Goal: Transaction & Acquisition: Purchase product/service

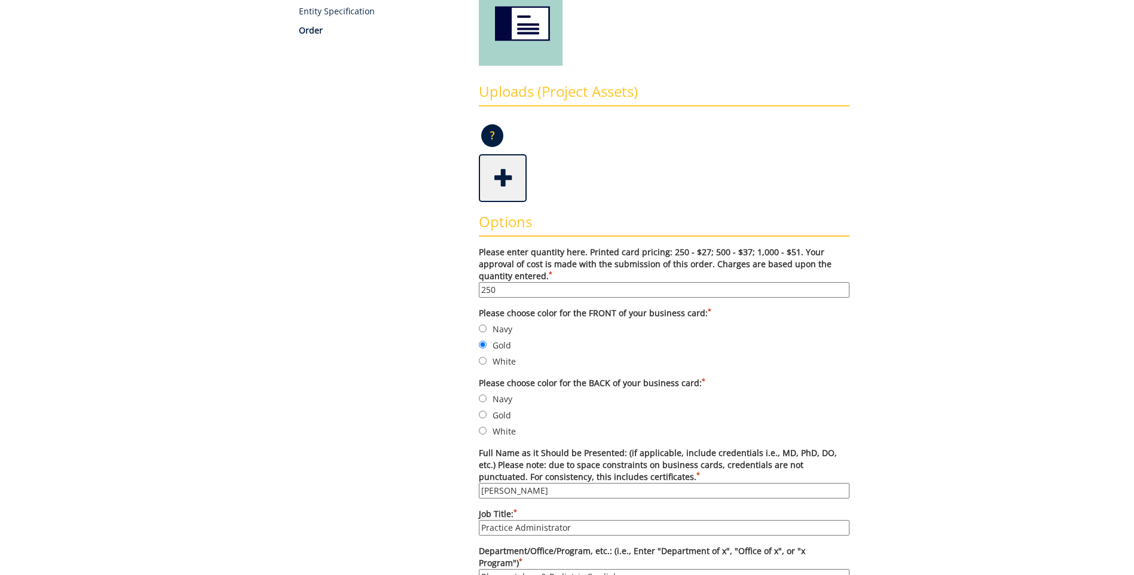
scroll to position [239, 0]
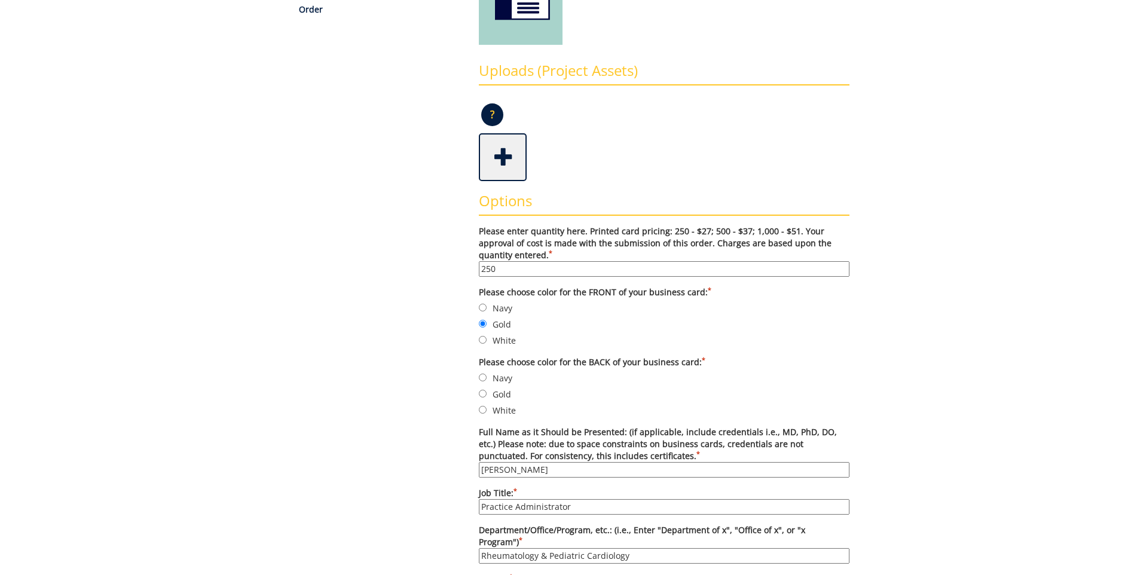
click at [420, 383] on div "Some kind of message here. New Project Product Type Entity Specification Order …" at bounding box center [567, 560] width 583 height 1350
click at [483, 410] on input "White" at bounding box center [483, 410] width 8 height 8
radio input "true"
click at [481, 305] on input "Navy" at bounding box center [483, 308] width 8 height 8
radio input "true"
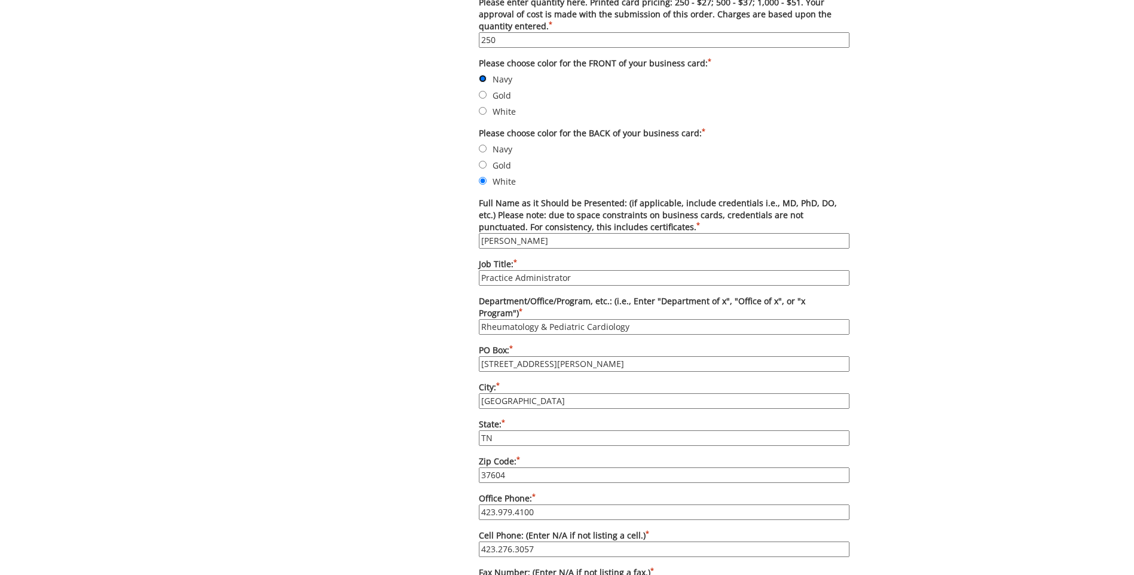
scroll to position [478, 0]
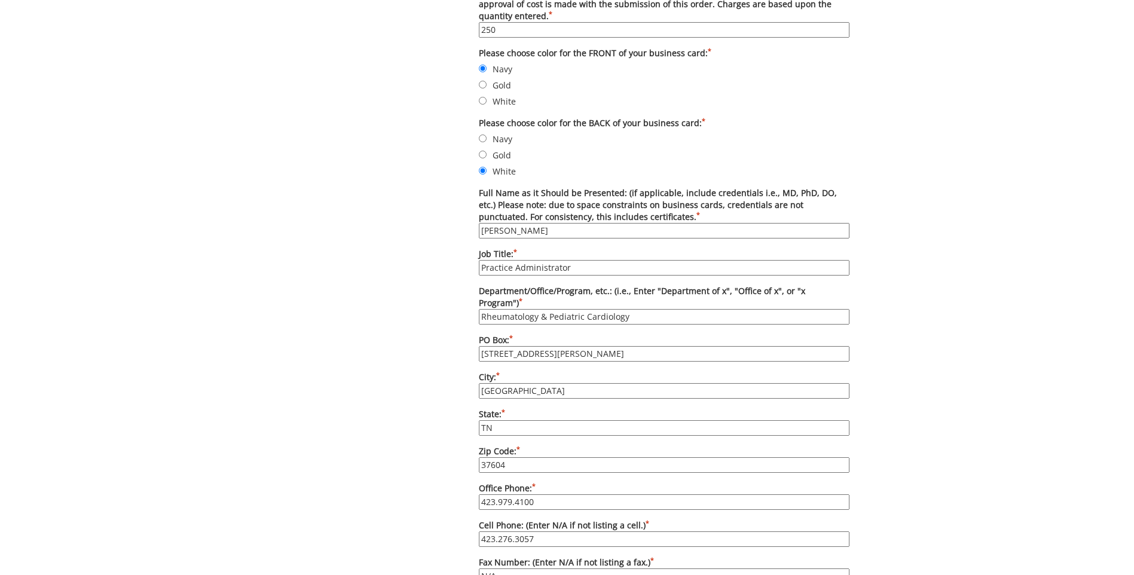
click at [586, 346] on input "329 N. State of Franklin Rd" at bounding box center [664, 354] width 371 height 16
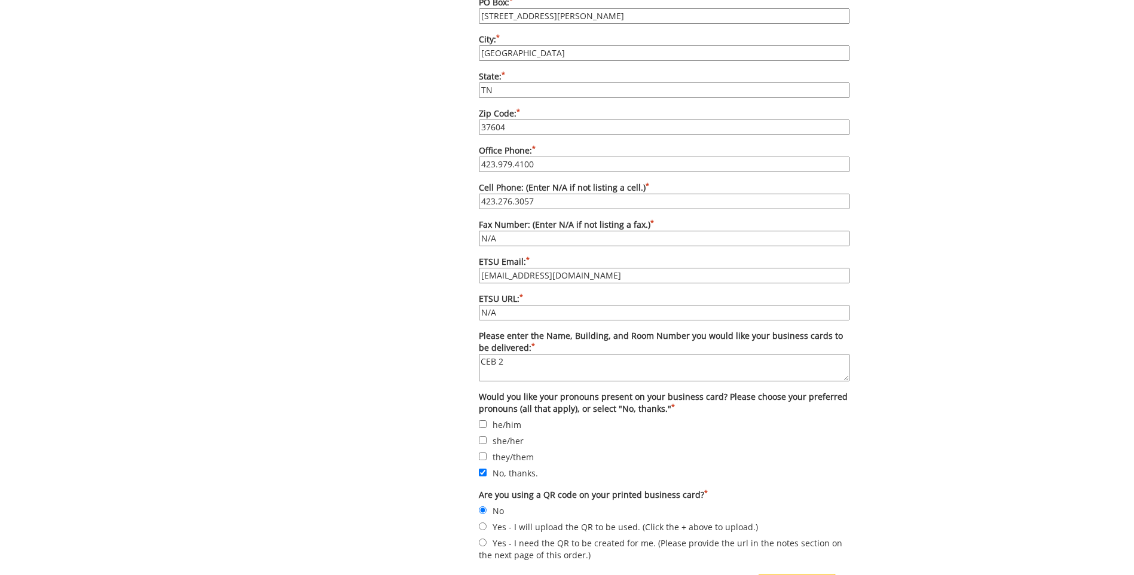
scroll to position [837, 0]
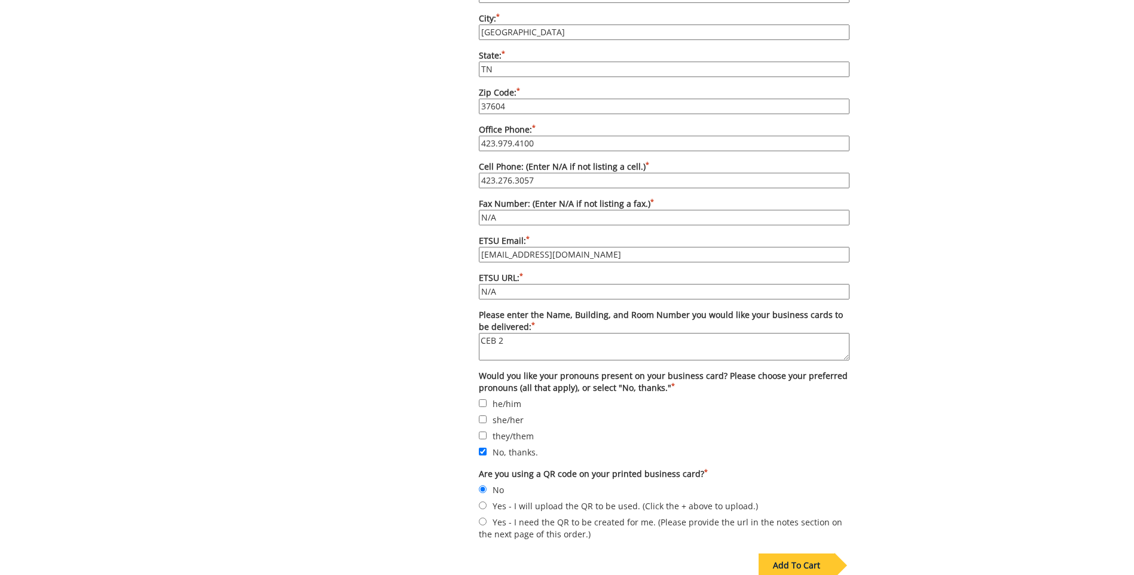
type input "[STREET_ADDRESS][PERSON_NAME]"
click at [803, 557] on div "Add To Cart" at bounding box center [797, 566] width 76 height 24
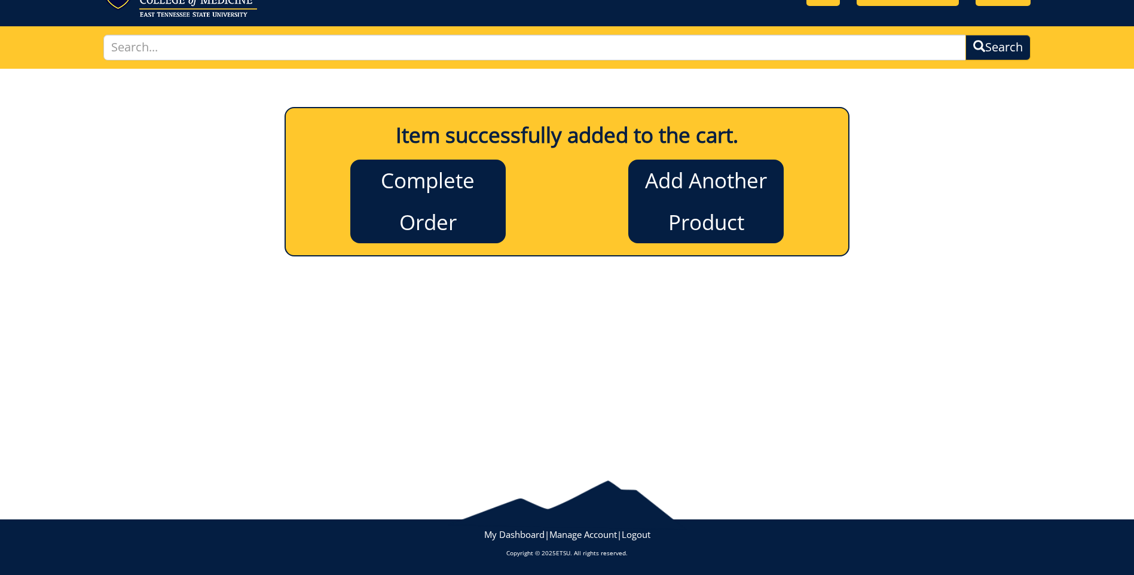
scroll to position [56, 0]
click at [456, 218] on link "Complete Order" at bounding box center [427, 202] width 155 height 84
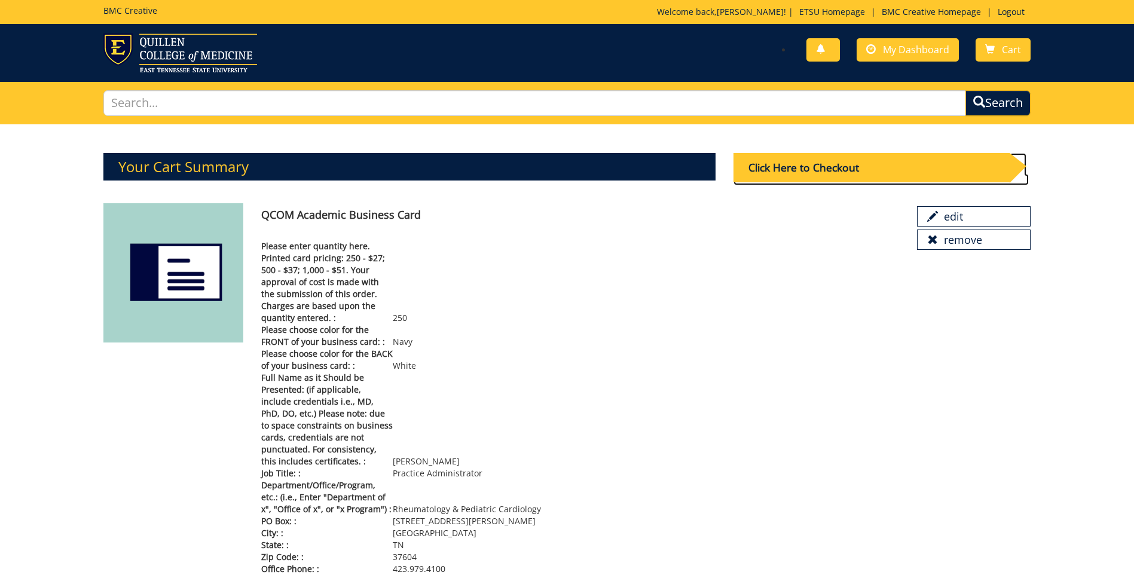
click at [782, 172] on div "Click Here to Checkout" at bounding box center [872, 167] width 276 height 29
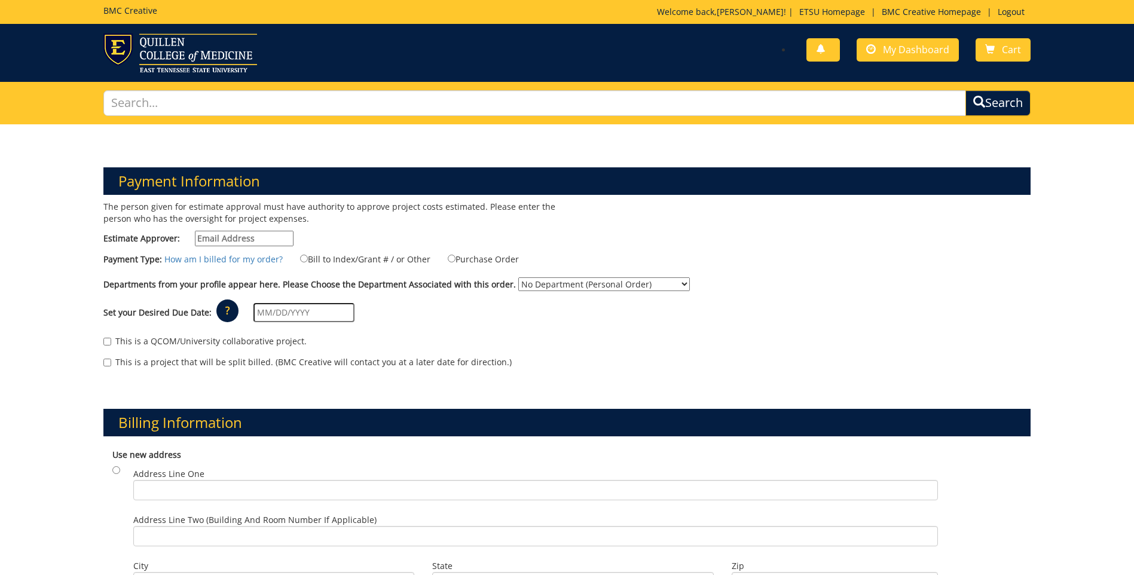
click at [270, 237] on input "Estimate Approver:" at bounding box center [244, 239] width 99 height 16
type input "[EMAIL_ADDRESS][DOMAIN_NAME]"
type input "08/18/2025"
type input "[STREET_ADDRESS][PERSON_NAME]"
type input "[GEOGRAPHIC_DATA]"
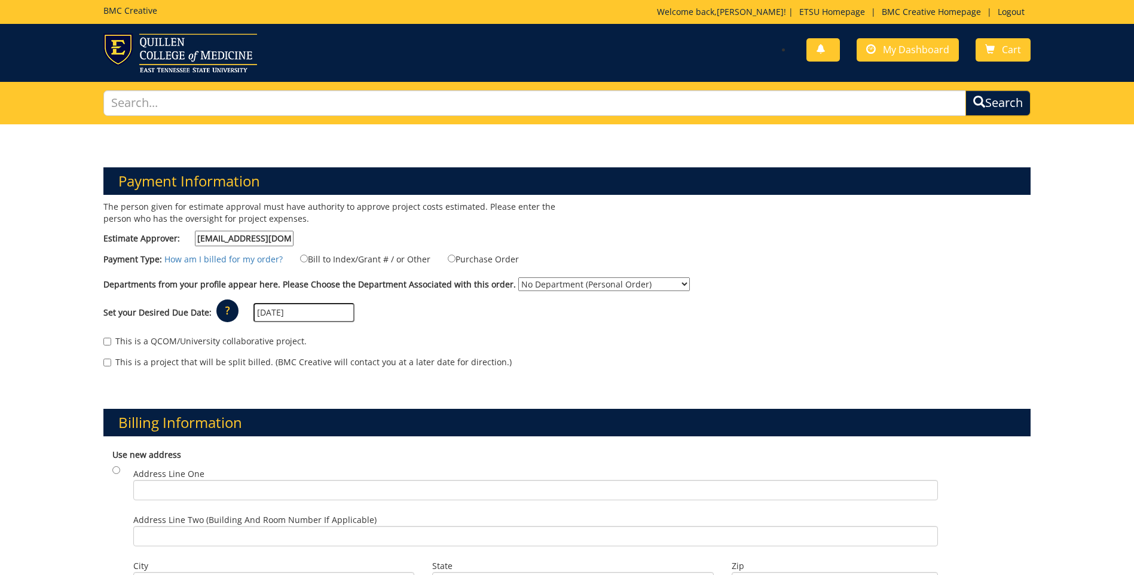
type input "37604"
click at [302, 259] on input "Bill to Index/Grant # / or Other" at bounding box center [304, 259] width 8 height 8
radio input "true"
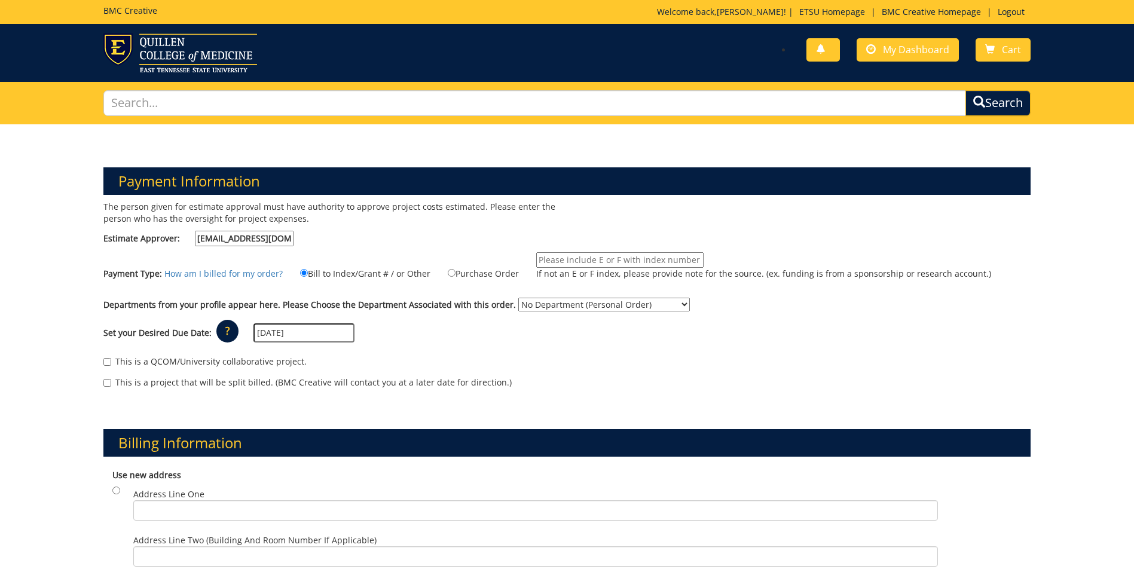
click at [557, 254] on input "If not an E or F index, please provide note for the source. (ex. funding is fro…" at bounding box center [619, 260] width 167 height 16
type input "MEAC ACCOUNTING"
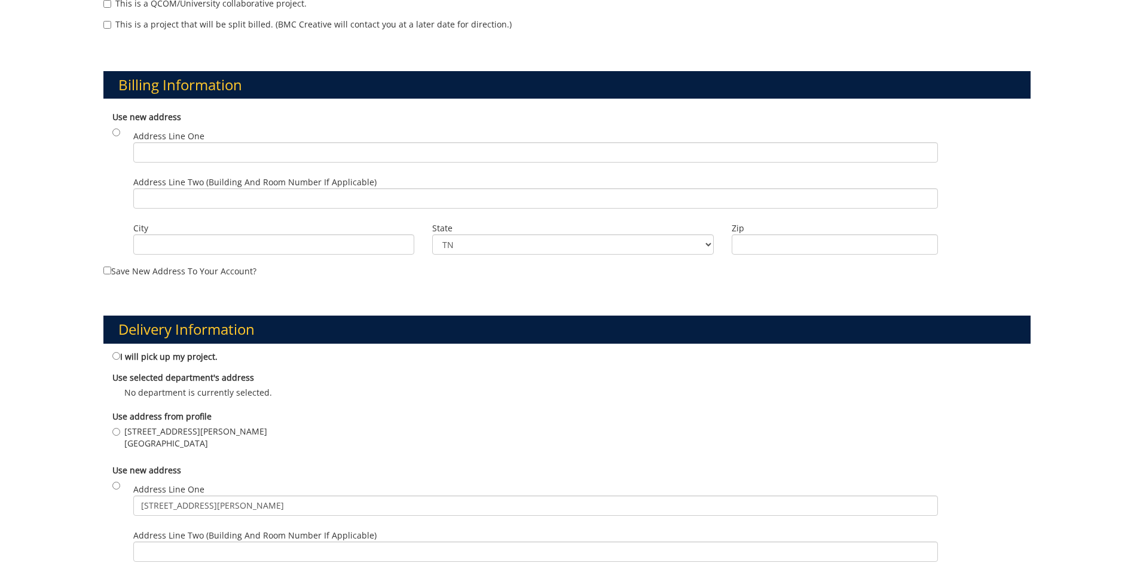
scroll to position [359, 0]
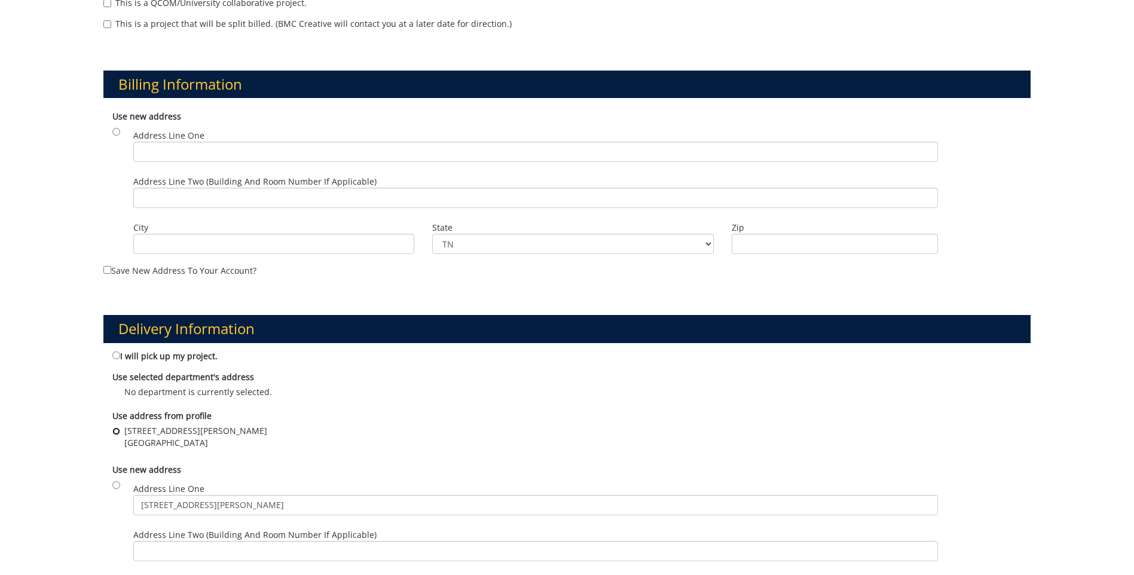
click at [118, 431] on input "329 N. State of Franklin Rd Johnson City , TN 37604" at bounding box center [116, 431] width 8 height 8
radio input "true"
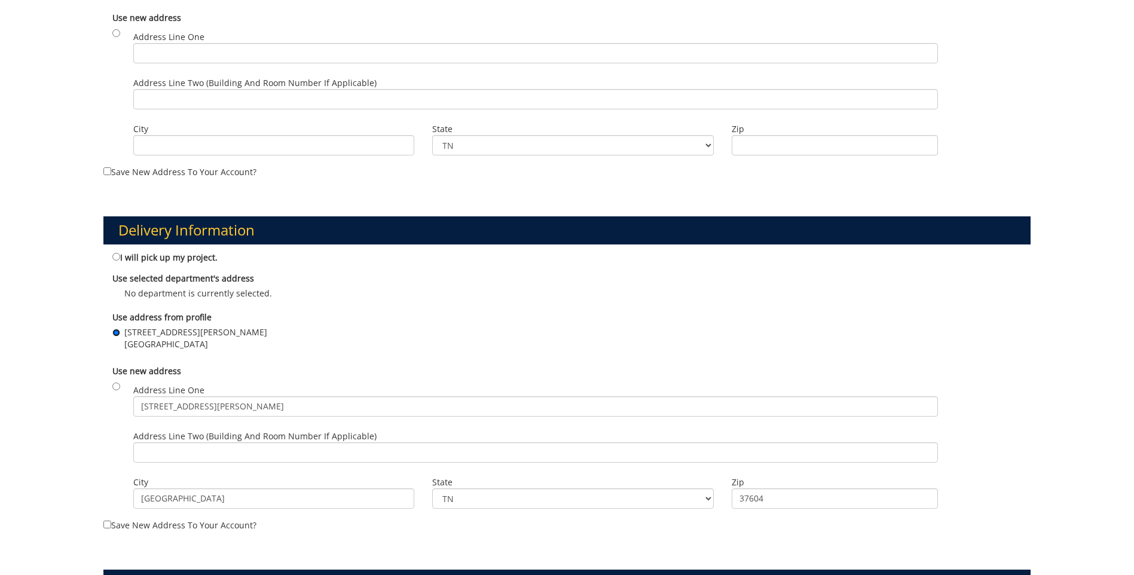
scroll to position [478, 0]
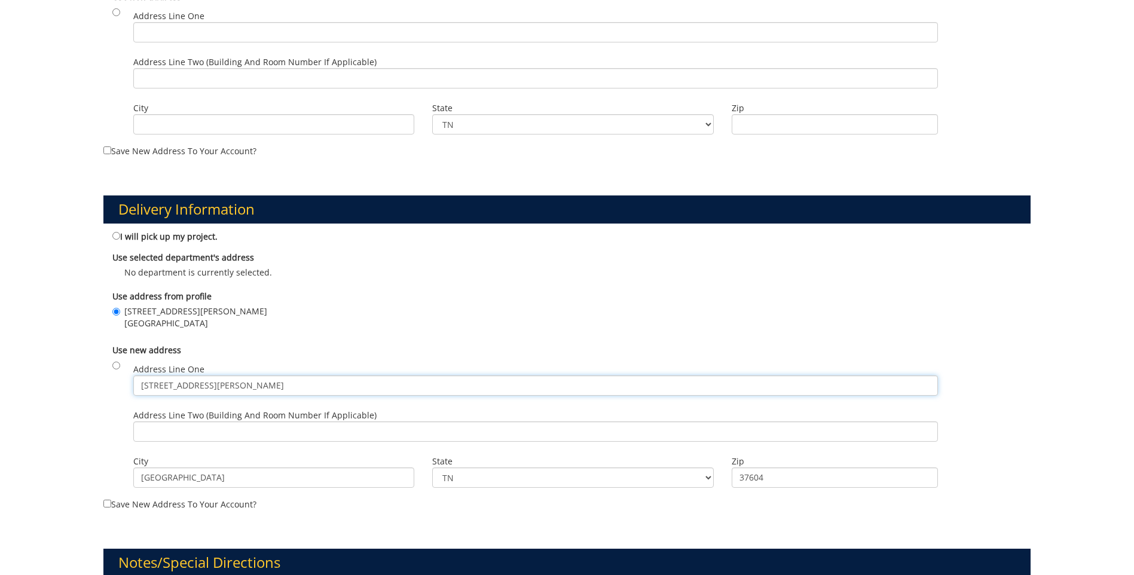
click at [256, 384] on input "329 N. State of Franklin Rd" at bounding box center [535, 385] width 805 height 20
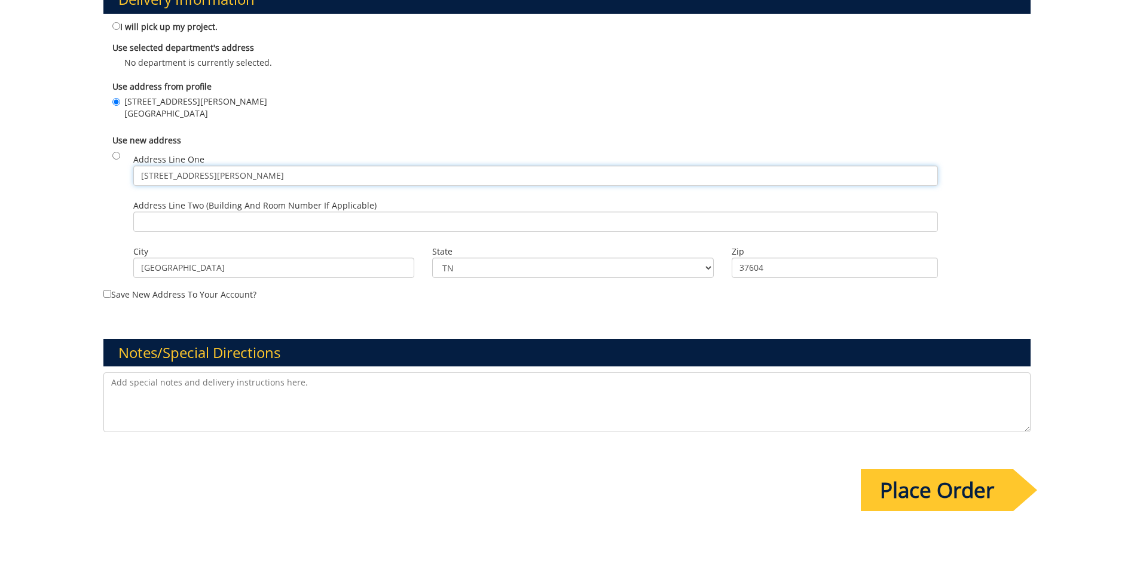
scroll to position [717, 0]
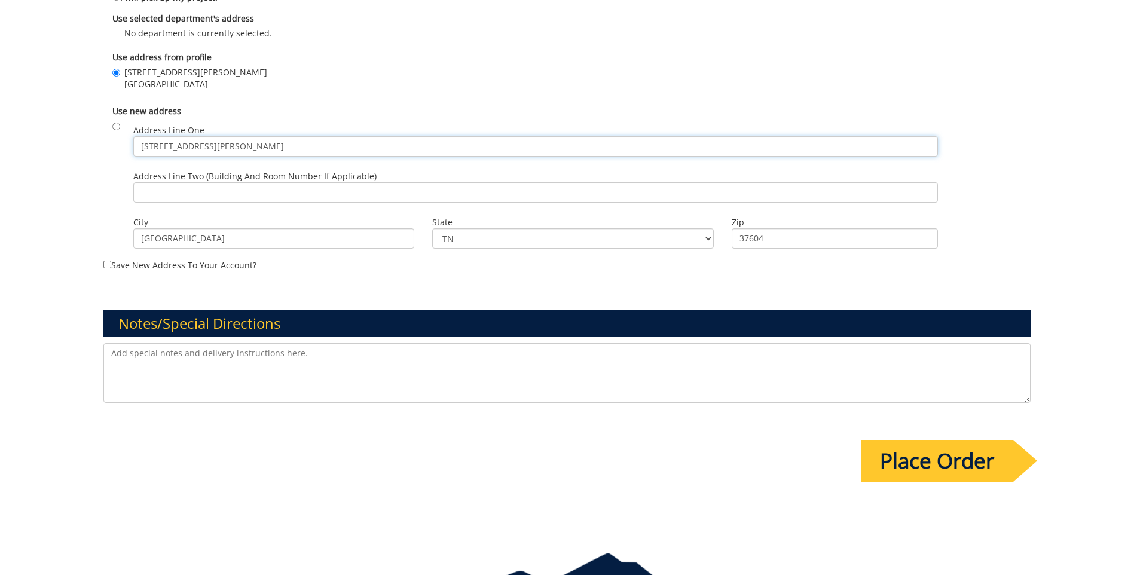
type input "[STREET_ADDRESS][PERSON_NAME]"
click at [918, 467] on input "Place Order" at bounding box center [937, 461] width 152 height 42
